Goal: Task Accomplishment & Management: Manage account settings

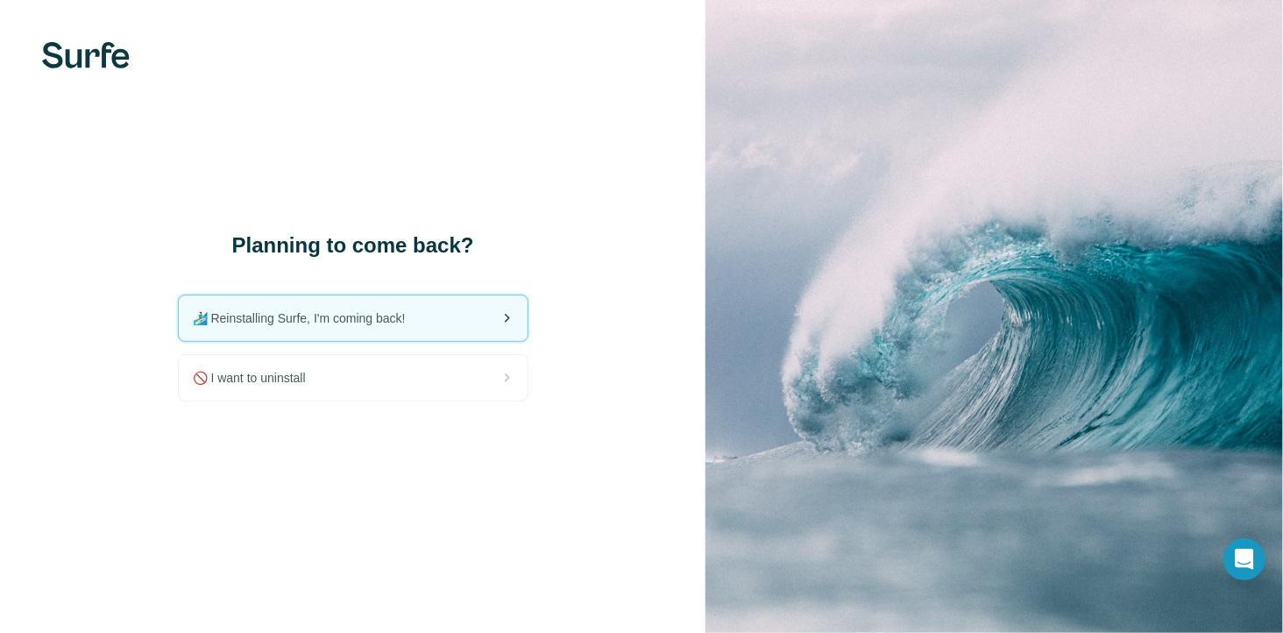
drag, startPoint x: 299, startPoint y: 315, endPoint x: 299, endPoint y: 330, distance: 14.9
click at [299, 325] on span "🏄🏻‍♂️ Reinstalling Surfe, I'm coming back!" at bounding box center [306, 318] width 227 height 18
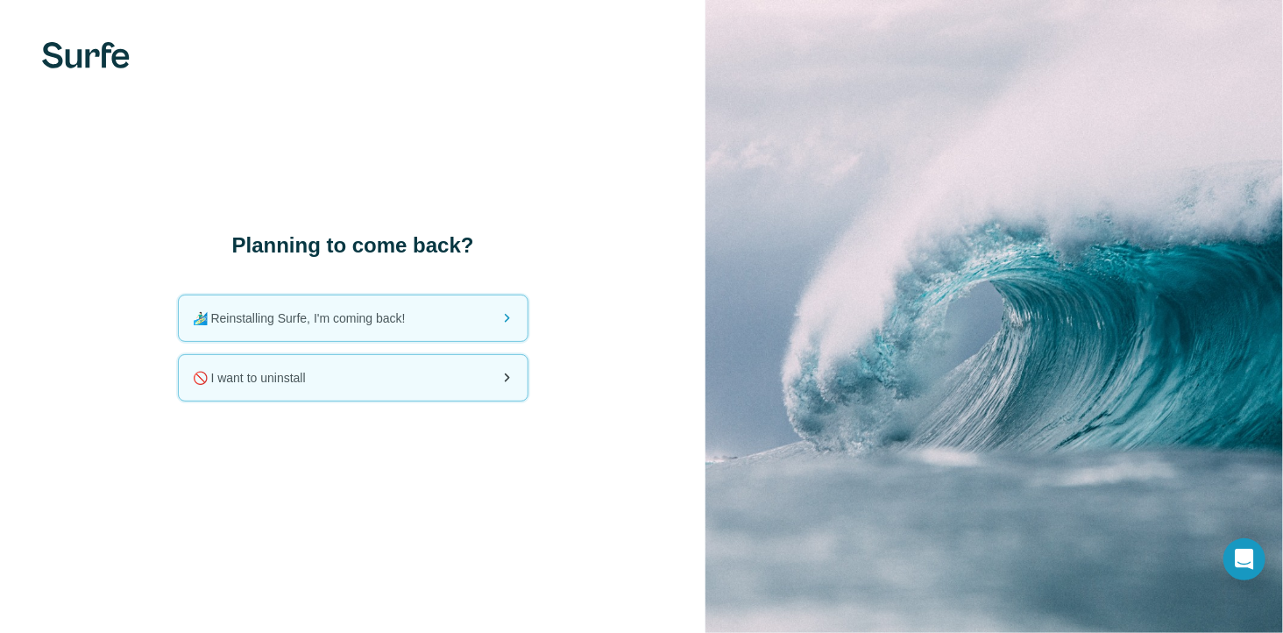
click at [305, 375] on span "🚫 I want to uninstall" at bounding box center [256, 378] width 127 height 18
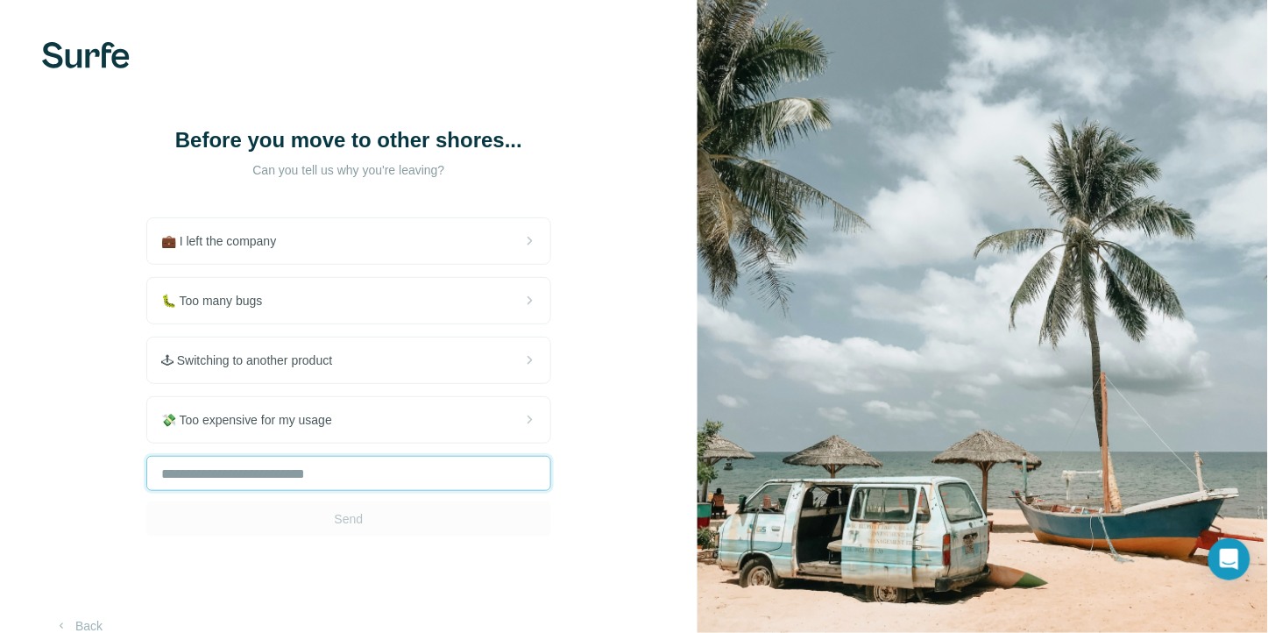
click at [263, 487] on input "text" at bounding box center [348, 473] width 405 height 35
type input "**********"
click at [359, 520] on span "Send" at bounding box center [349, 519] width 29 height 18
